Goal: Transaction & Acquisition: Subscribe to service/newsletter

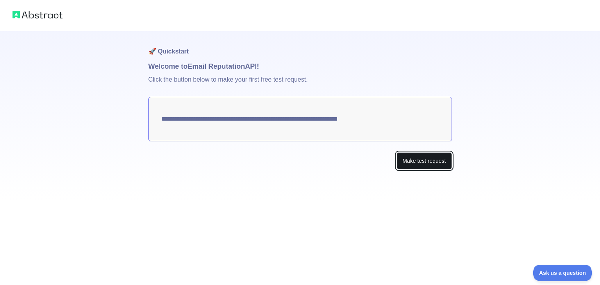
click at [420, 160] on button "Make test request" at bounding box center [424, 161] width 55 height 18
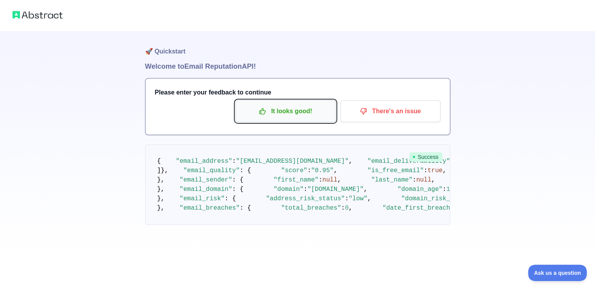
click at [317, 106] on p "It looks good!" at bounding box center [285, 111] width 88 height 13
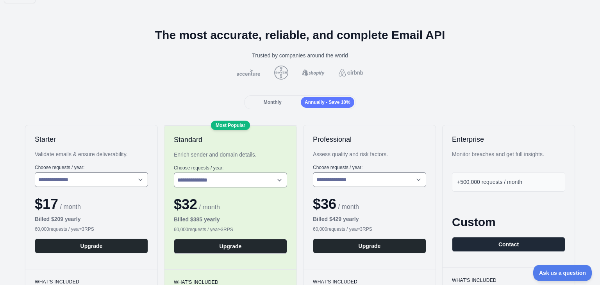
scroll to position [18, 0]
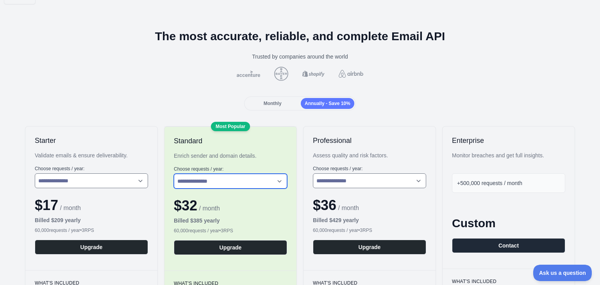
click at [220, 184] on select "**********" at bounding box center [230, 181] width 113 height 15
click at [80, 232] on div "60,000 requests / year • 3 RPS" at bounding box center [91, 230] width 113 height 6
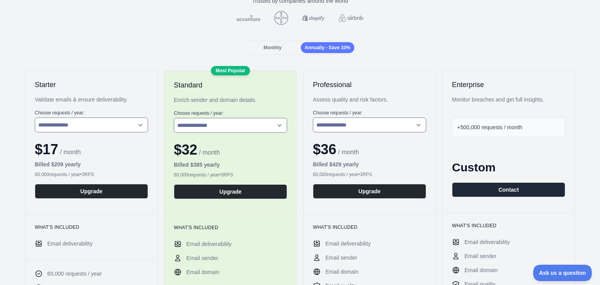
scroll to position [76, 0]
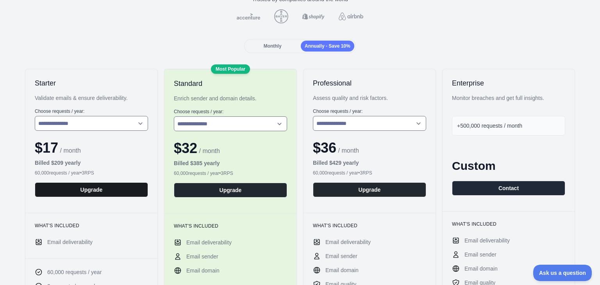
click at [86, 193] on button "Upgrade" at bounding box center [91, 190] width 113 height 15
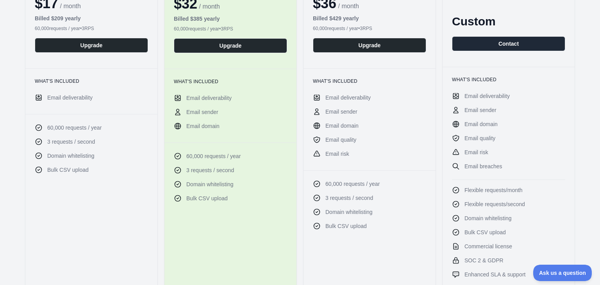
scroll to position [220, 0]
click at [220, 48] on button "Upgrade" at bounding box center [230, 45] width 113 height 15
